Goal: Communication & Community: Share content

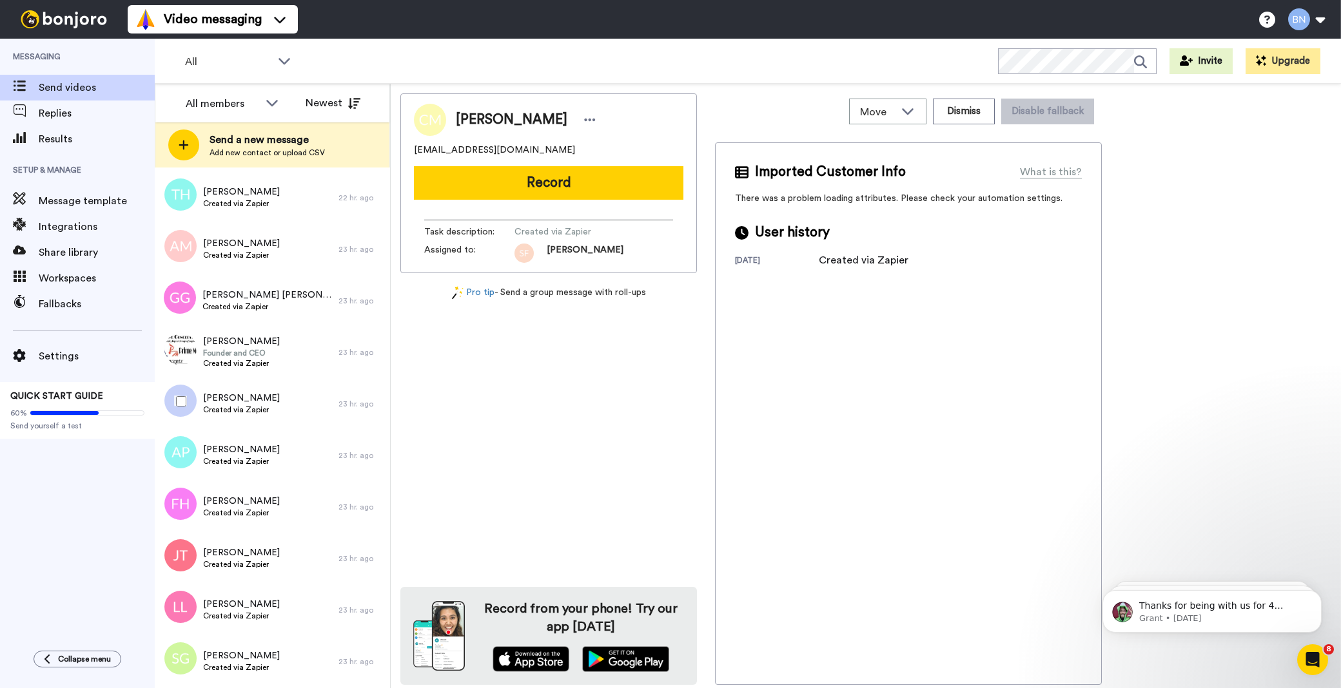
scroll to position [794, 0]
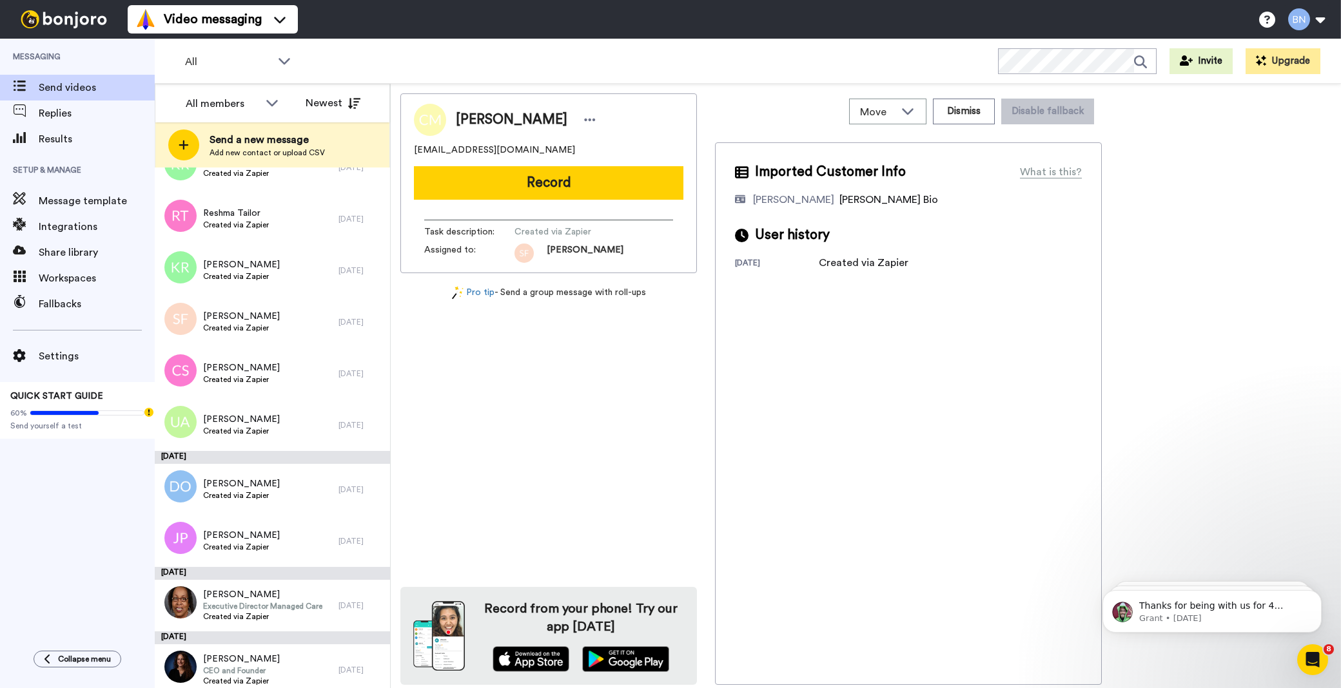
scroll to position [4520, 0]
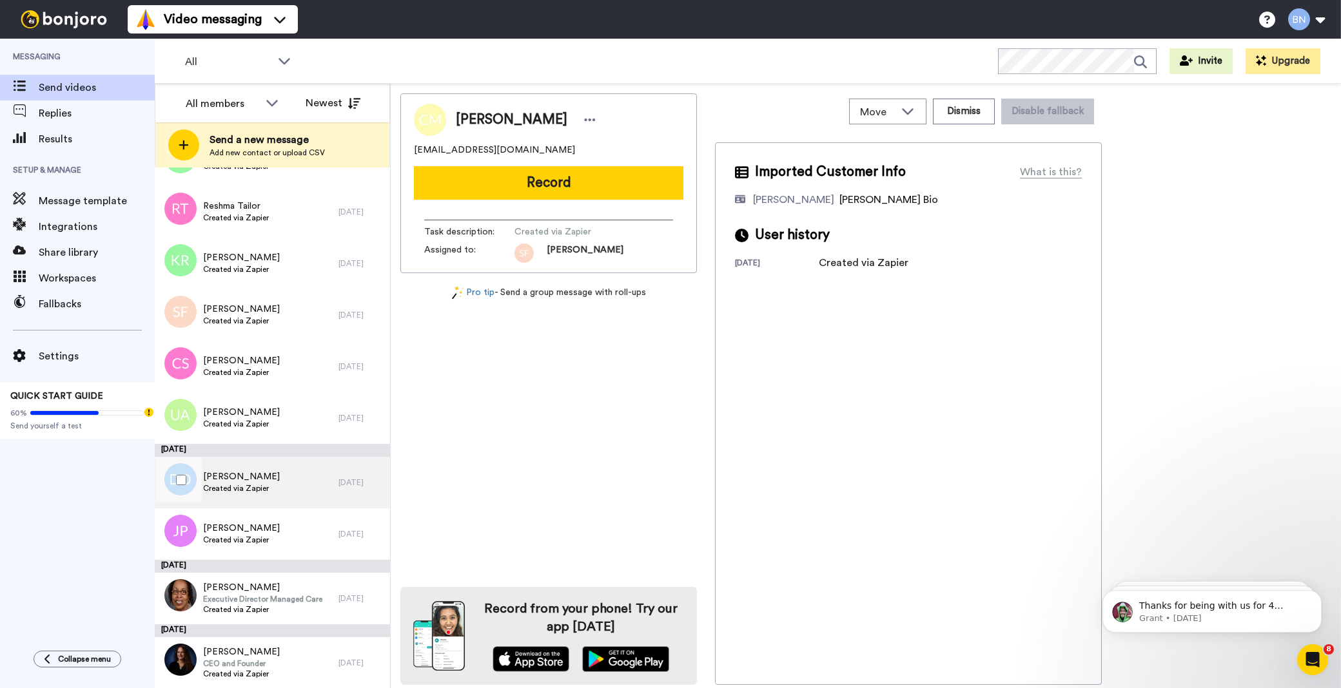
click at [317, 486] on div "Douglas Orchard Created via Zapier" at bounding box center [247, 483] width 184 height 52
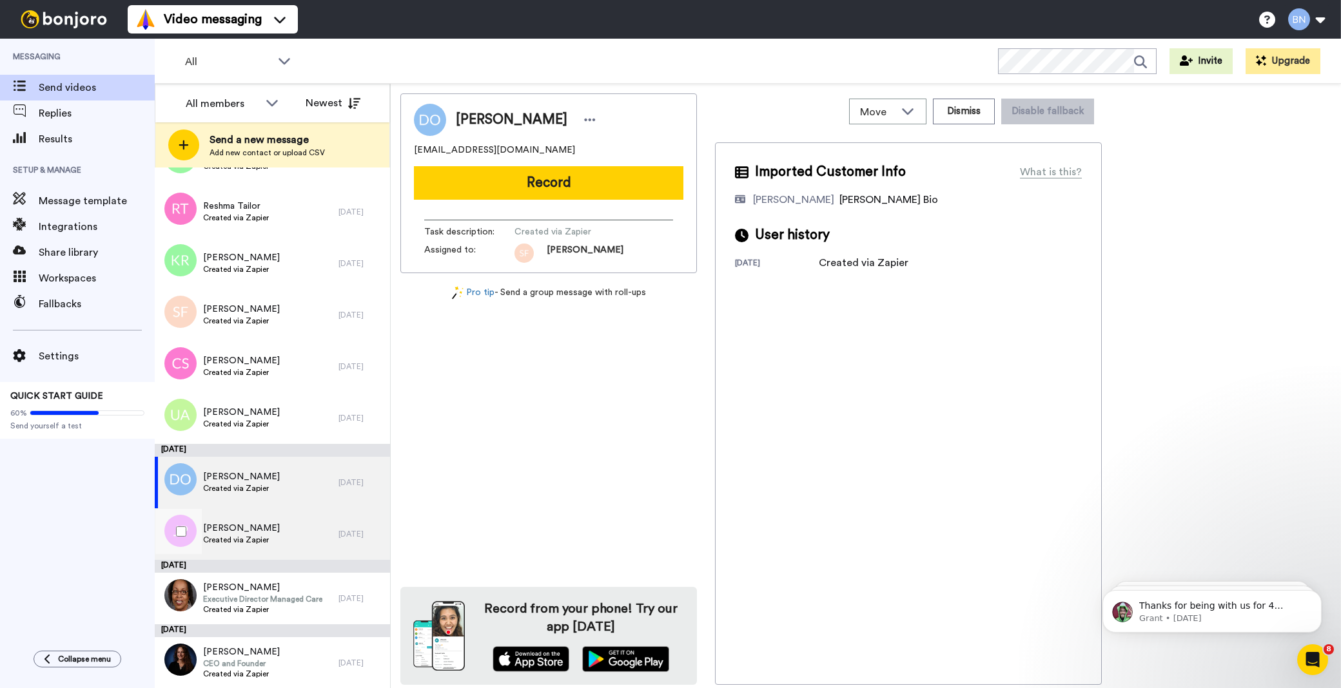
click at [299, 530] on div "John Power Created via Zapier" at bounding box center [247, 535] width 184 height 52
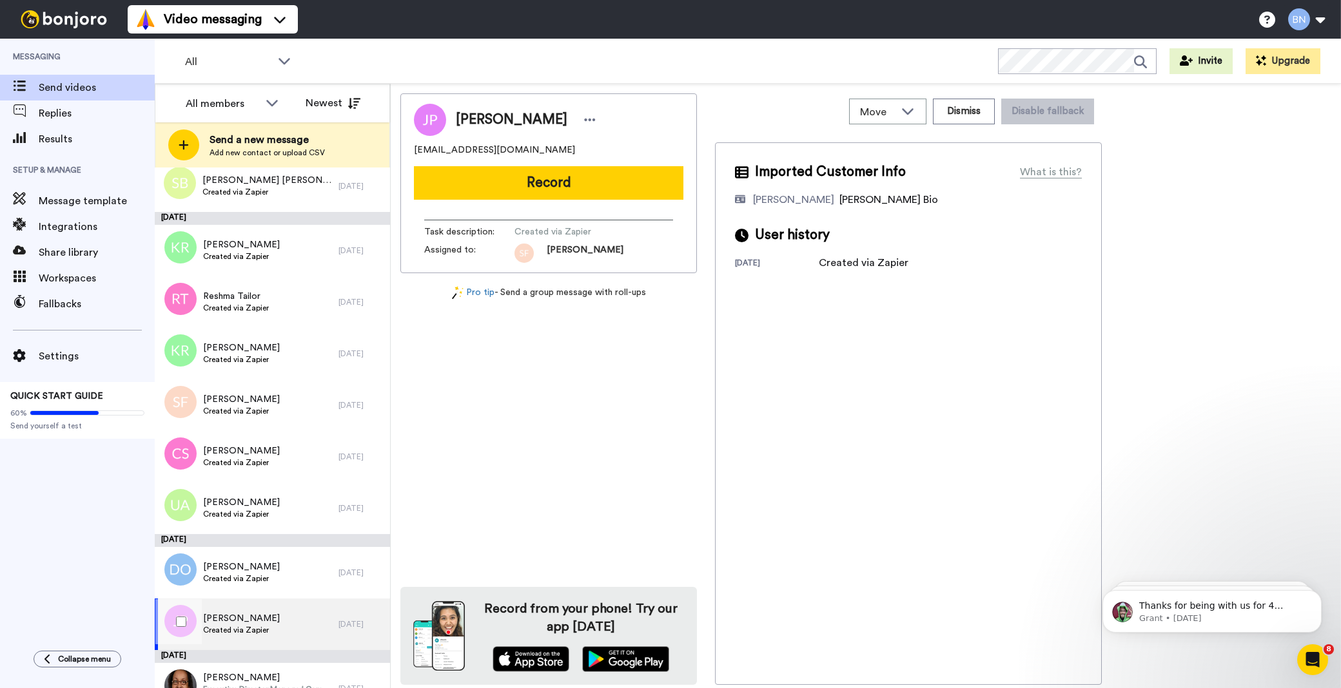
scroll to position [4328, 0]
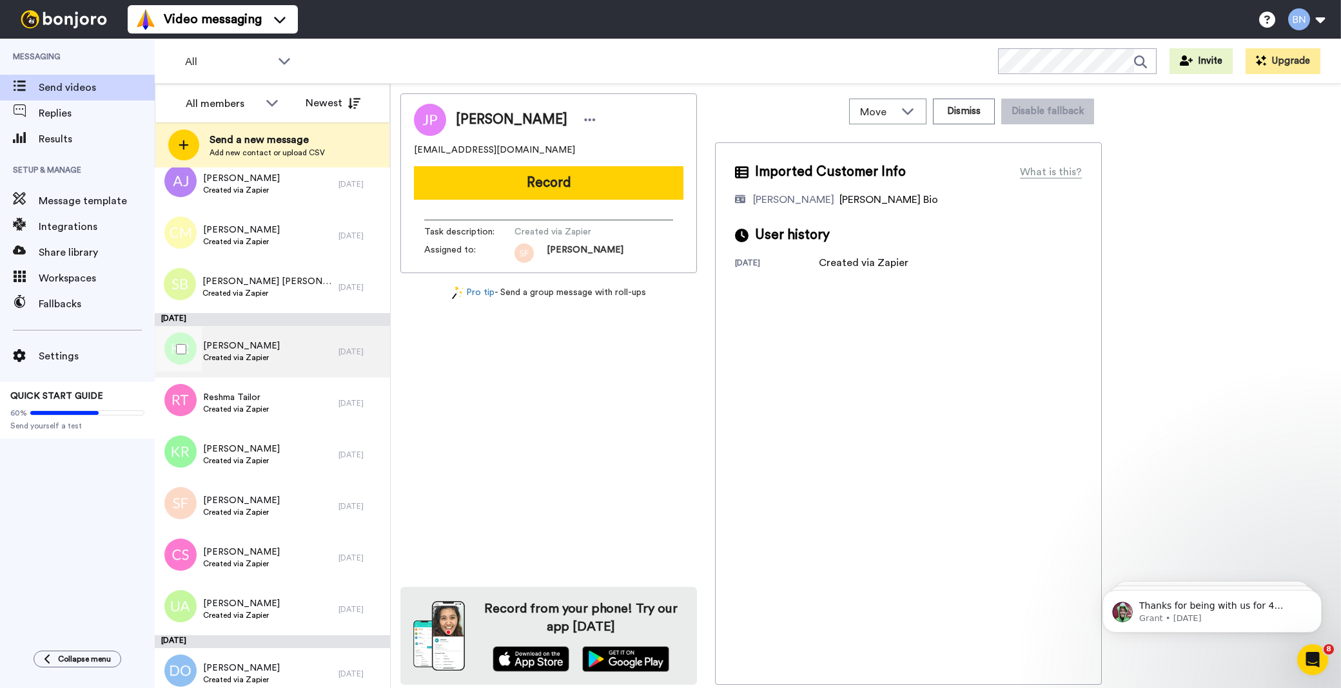
click at [284, 340] on div "Kayleigh Reynolds Created via Zapier" at bounding box center [247, 352] width 184 height 52
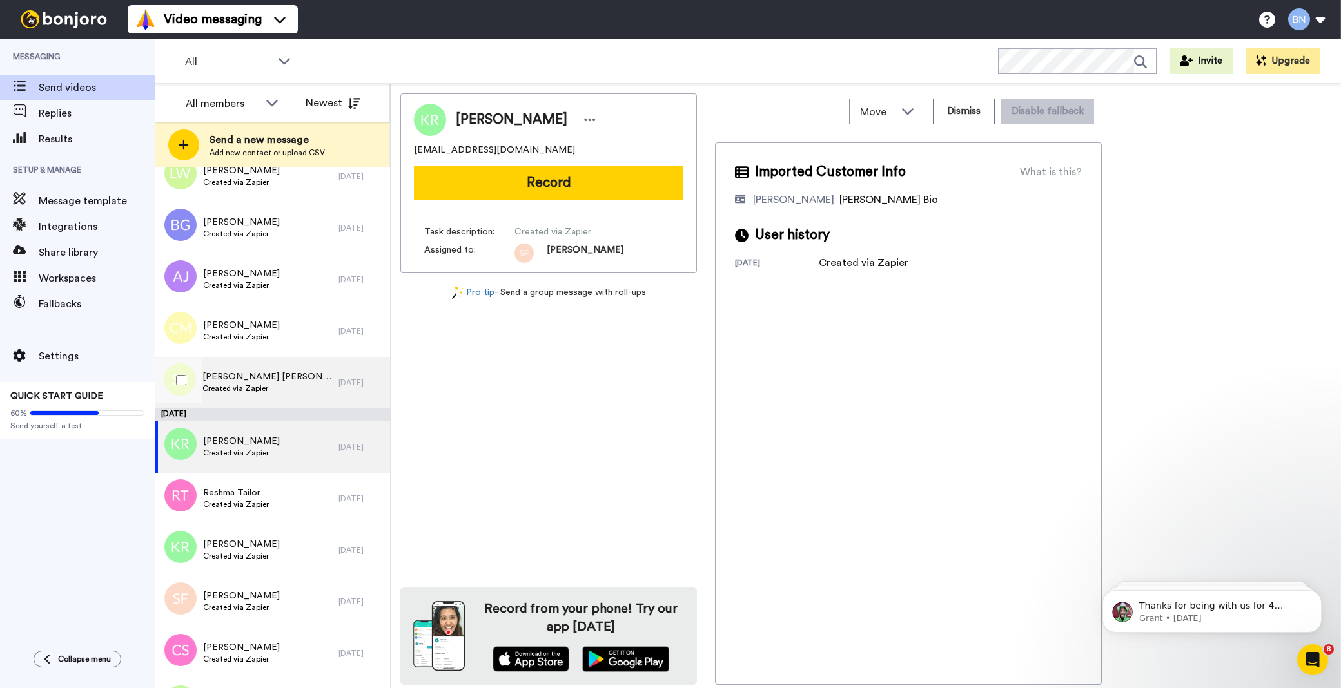
click at [309, 384] on div "Sam Brian Created via Zapier" at bounding box center [247, 383] width 184 height 52
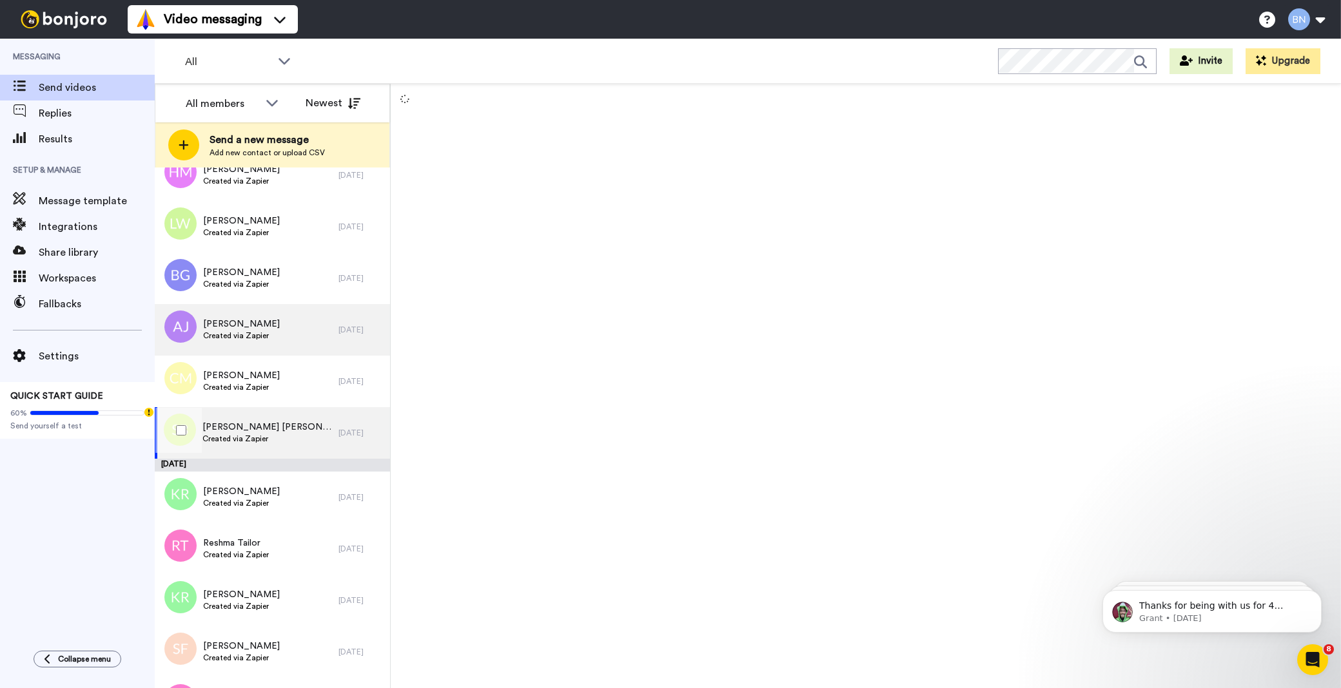
scroll to position [4137, 0]
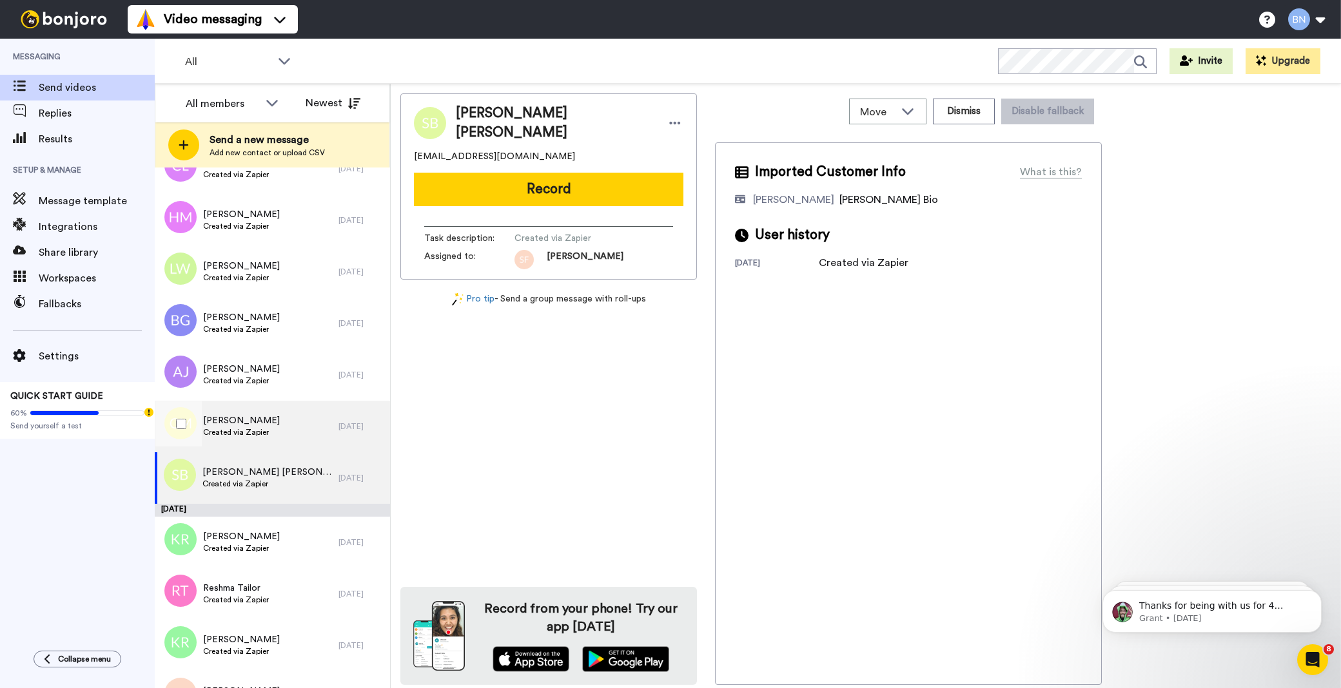
click at [300, 424] on div "Colm McElroy Created via Zapier" at bounding box center [247, 427] width 184 height 52
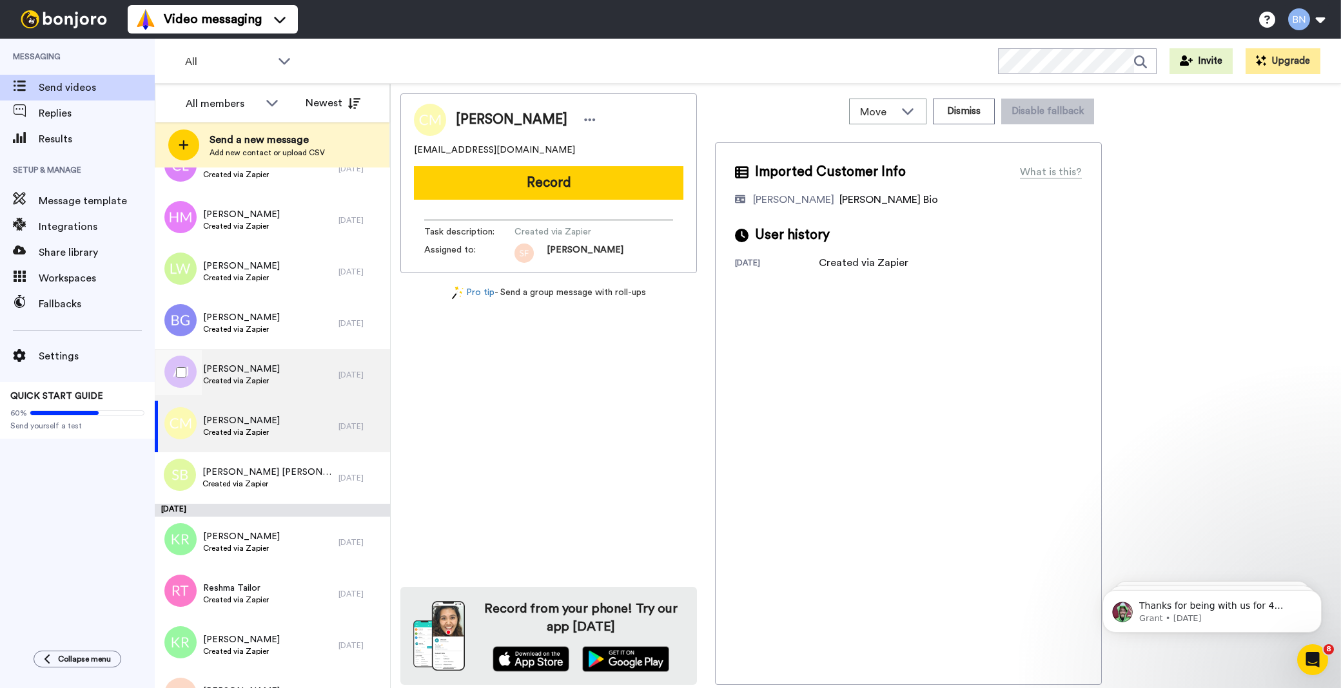
click at [326, 369] on div "Amy Johnson Created via Zapier" at bounding box center [247, 375] width 184 height 52
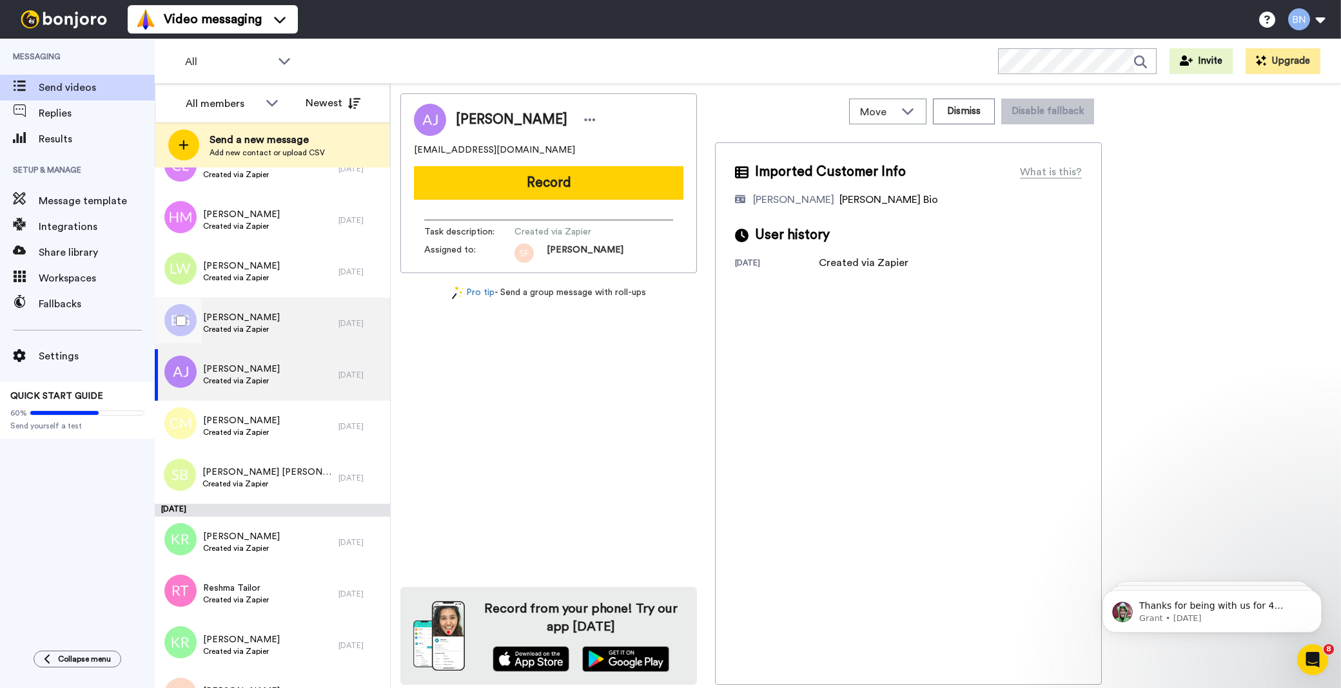
click at [300, 331] on div "Bernadette Gray Created via Zapier" at bounding box center [247, 324] width 184 height 52
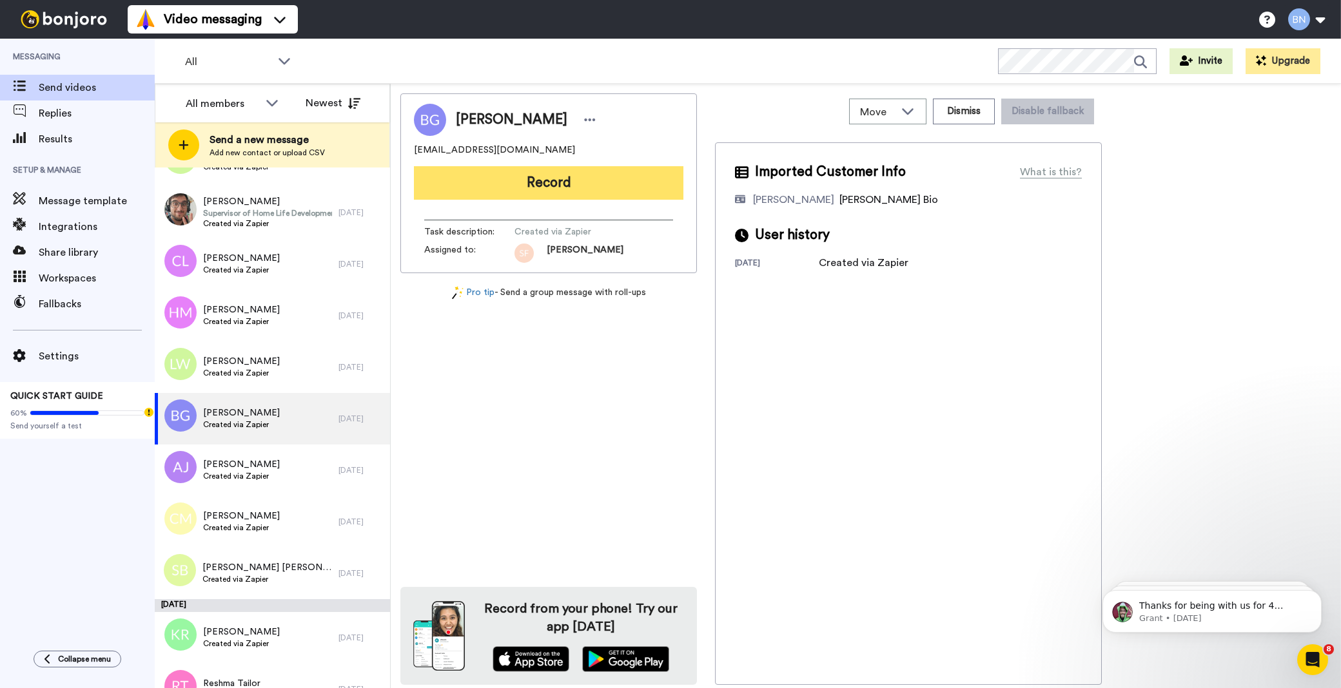
click at [552, 190] on button "Record" at bounding box center [548, 183] width 269 height 34
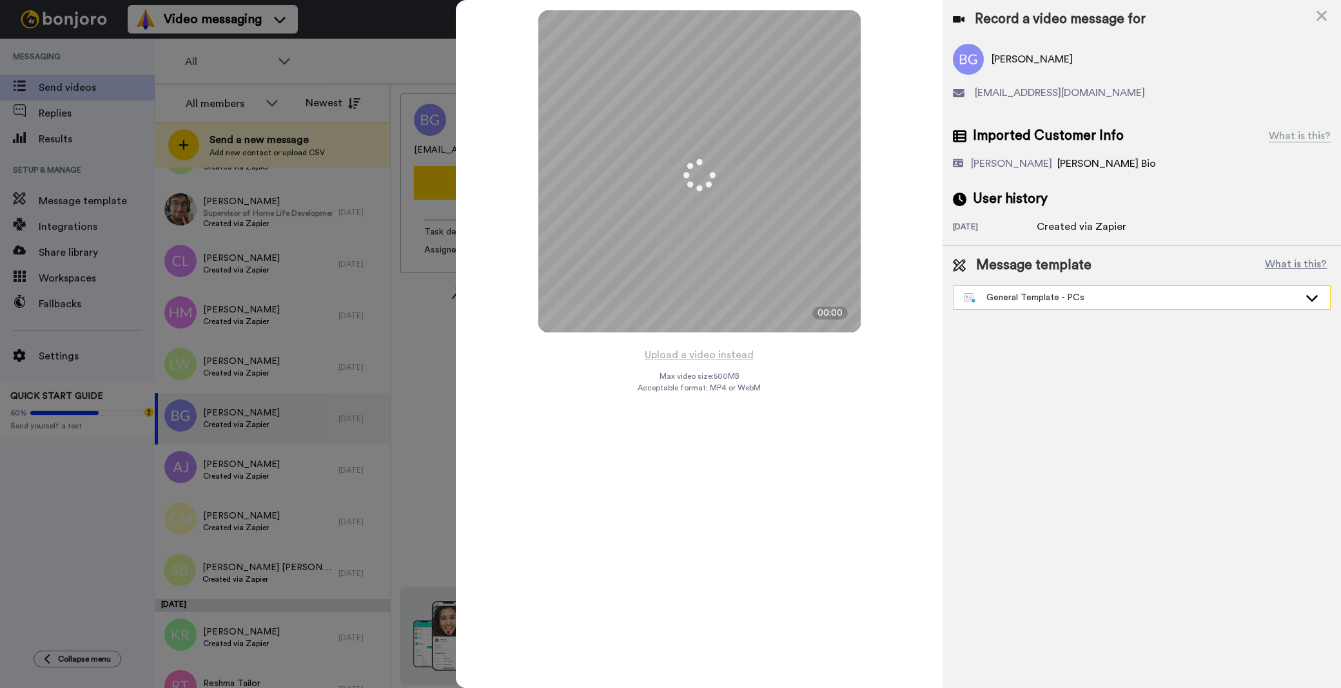
click at [1089, 308] on div "General Template - PCs" at bounding box center [1141, 297] width 376 height 23
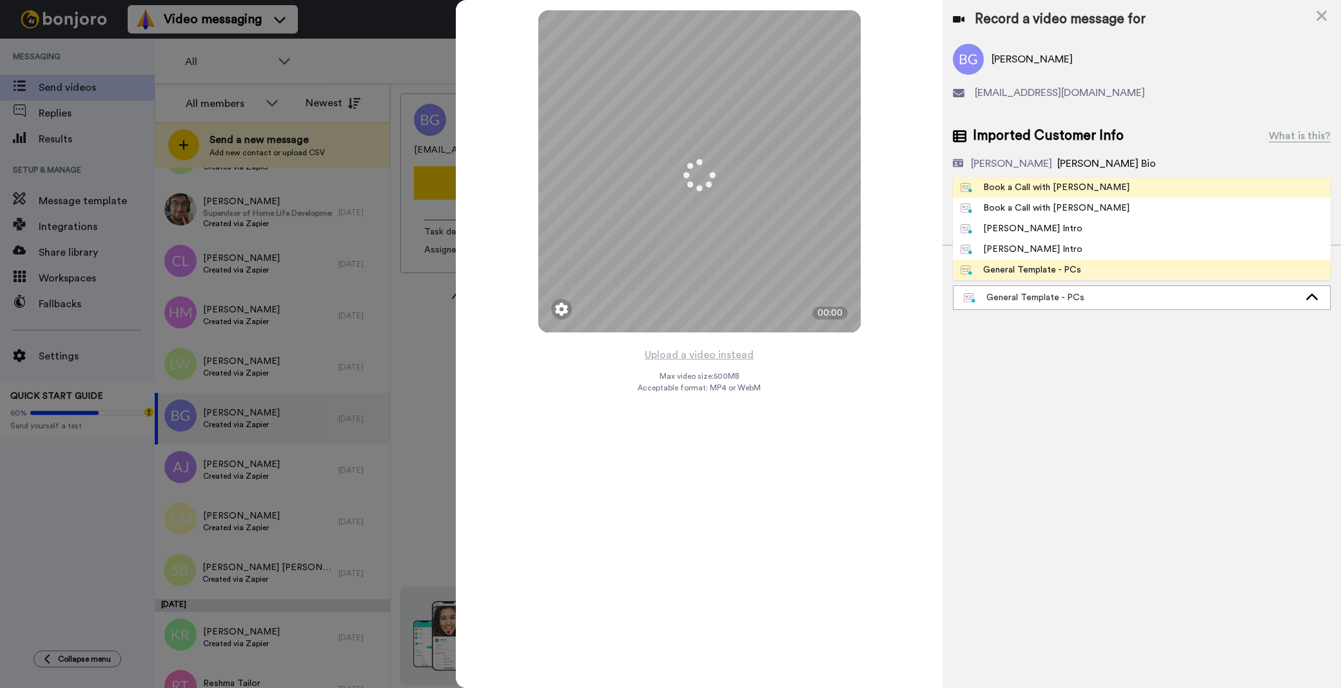
click at [1087, 184] on li "Book a Call with Bruce" at bounding box center [1142, 187] width 378 height 21
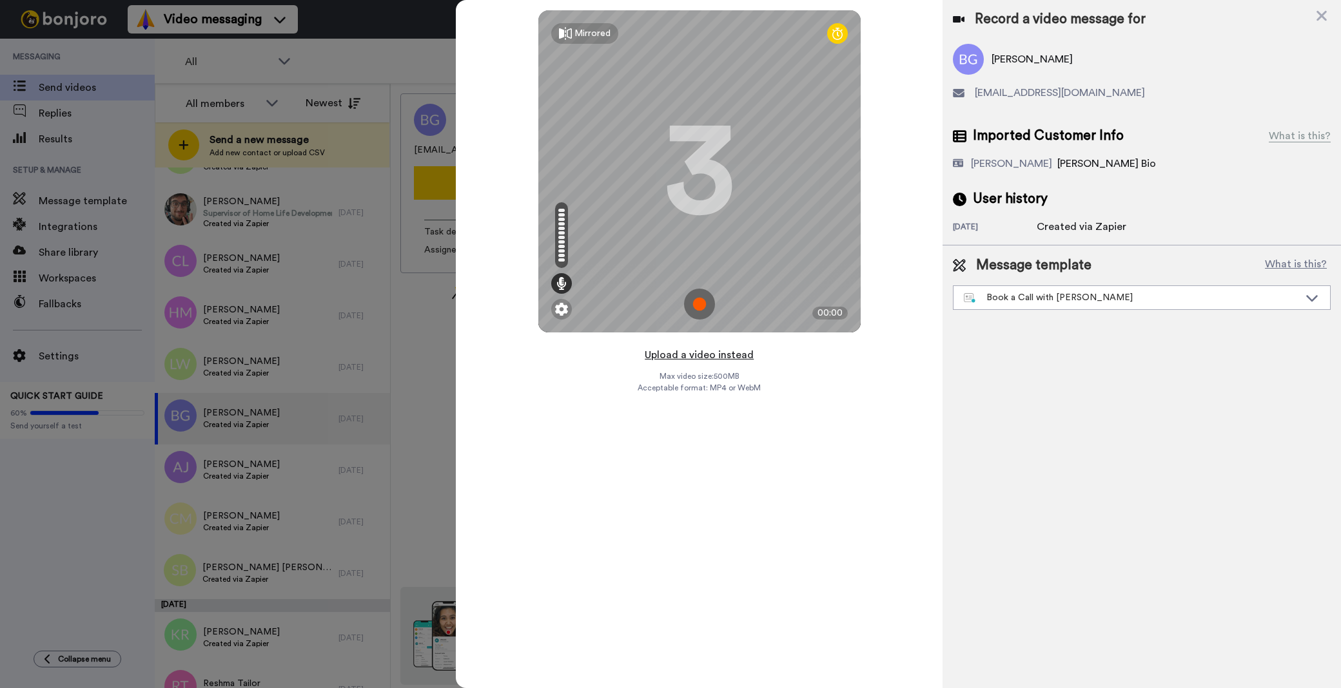
click at [718, 357] on button "Upload a video instead" at bounding box center [699, 355] width 117 height 17
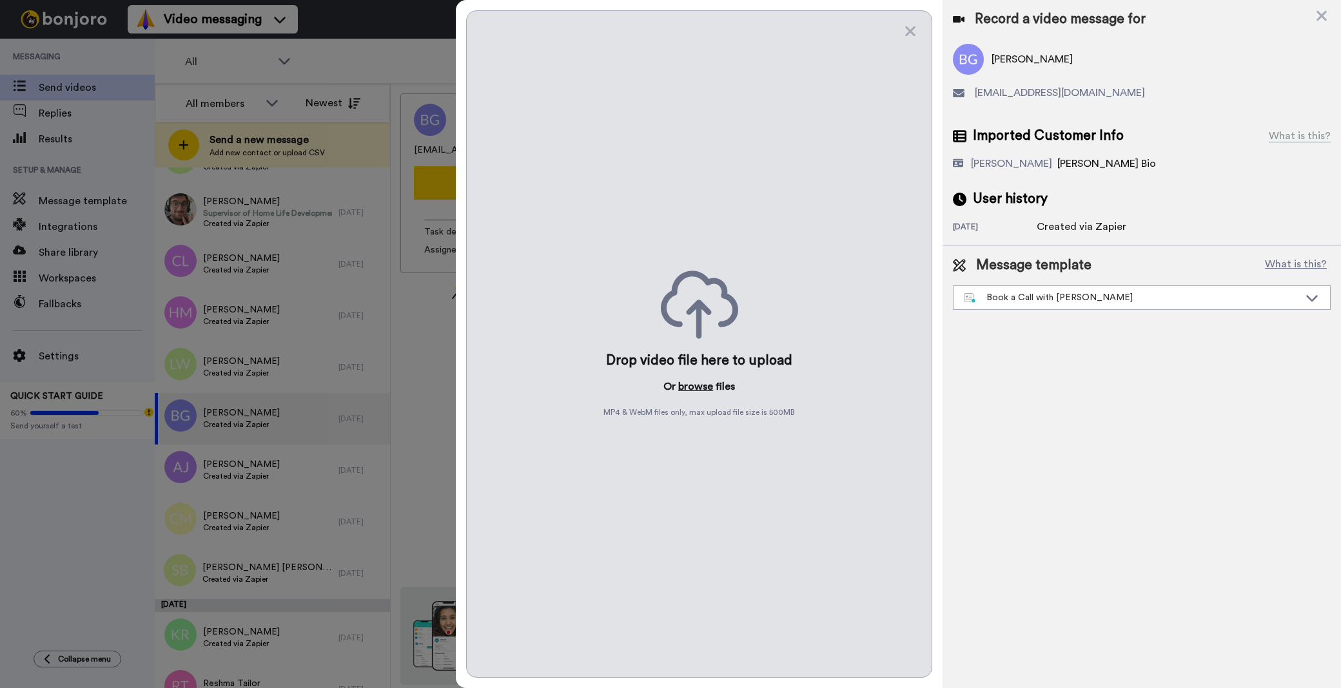
click at [707, 385] on button "browse" at bounding box center [695, 386] width 35 height 15
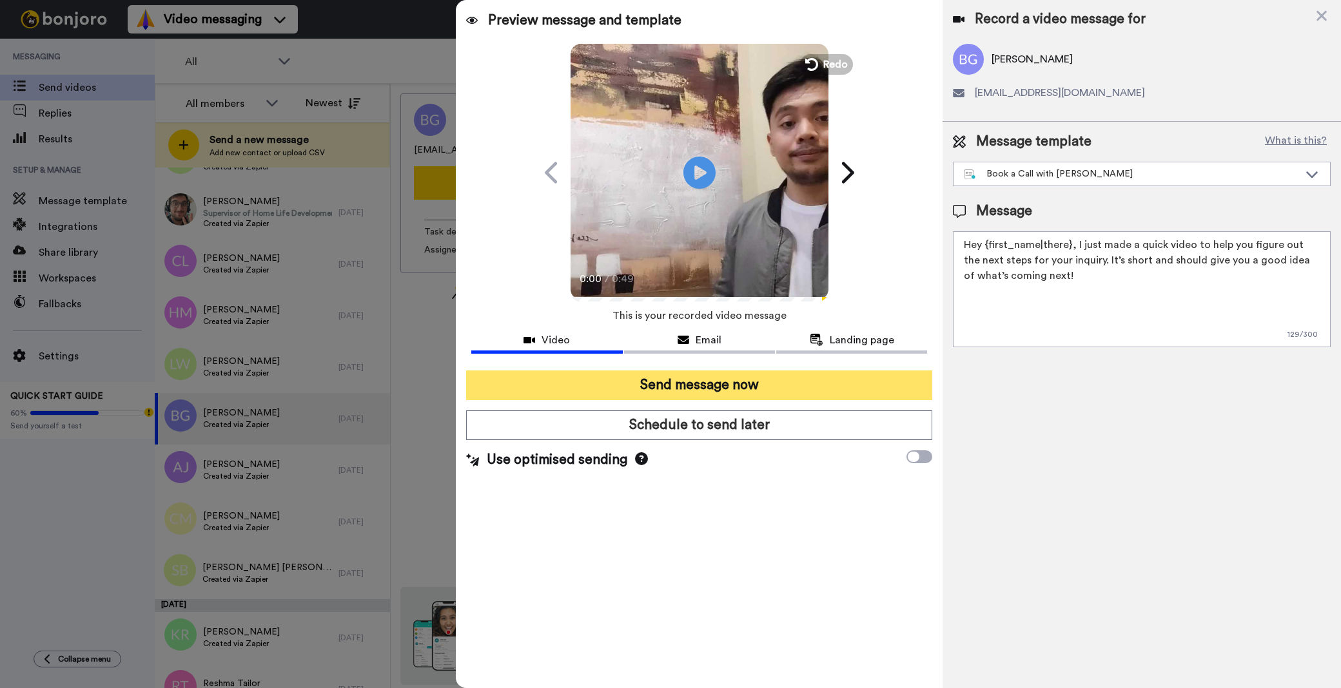
click at [634, 377] on button "Send message now" at bounding box center [699, 386] width 466 height 30
